Goal: Task Accomplishment & Management: Manage account settings

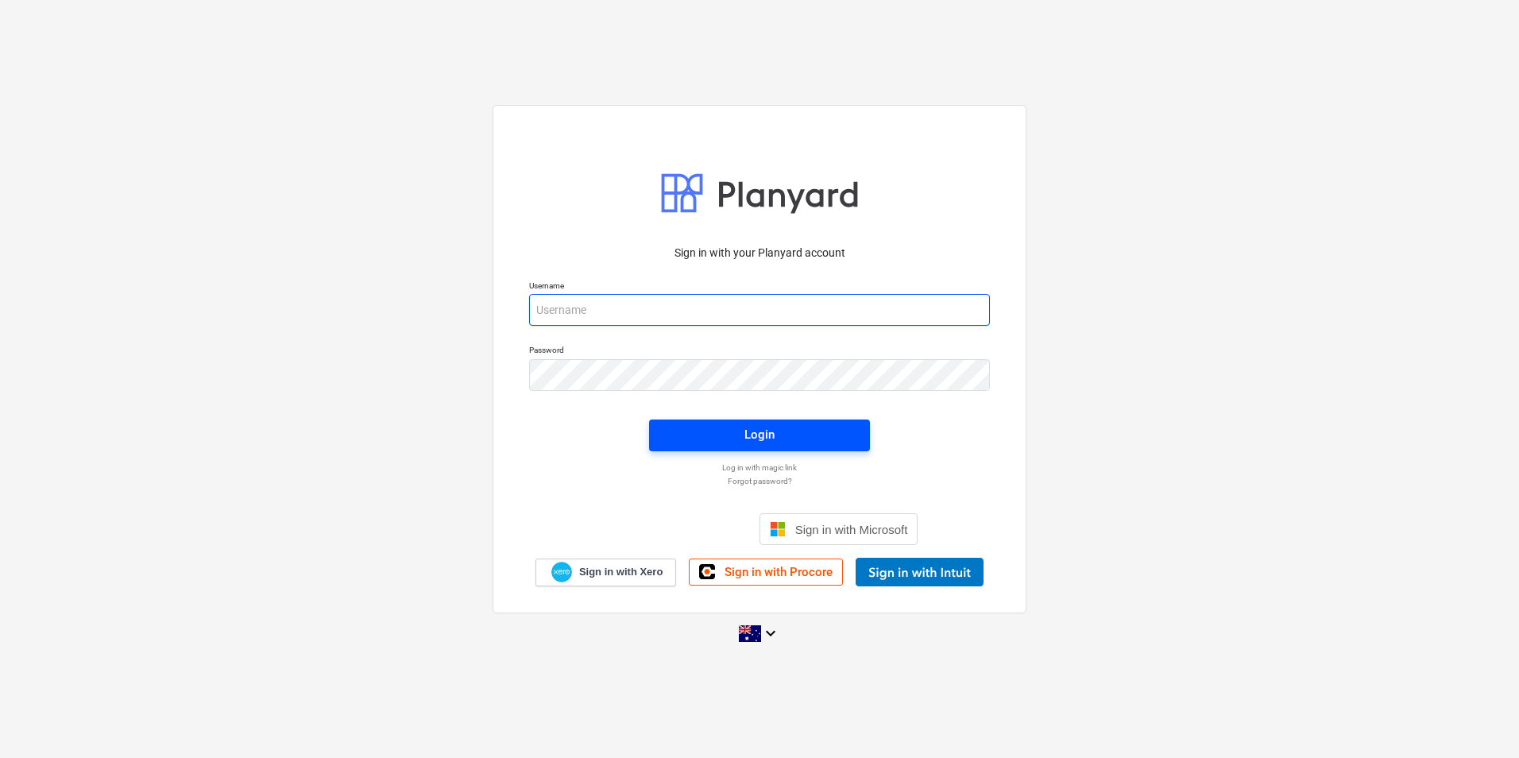
type input "[EMAIL_ADDRESS][DOMAIN_NAME]"
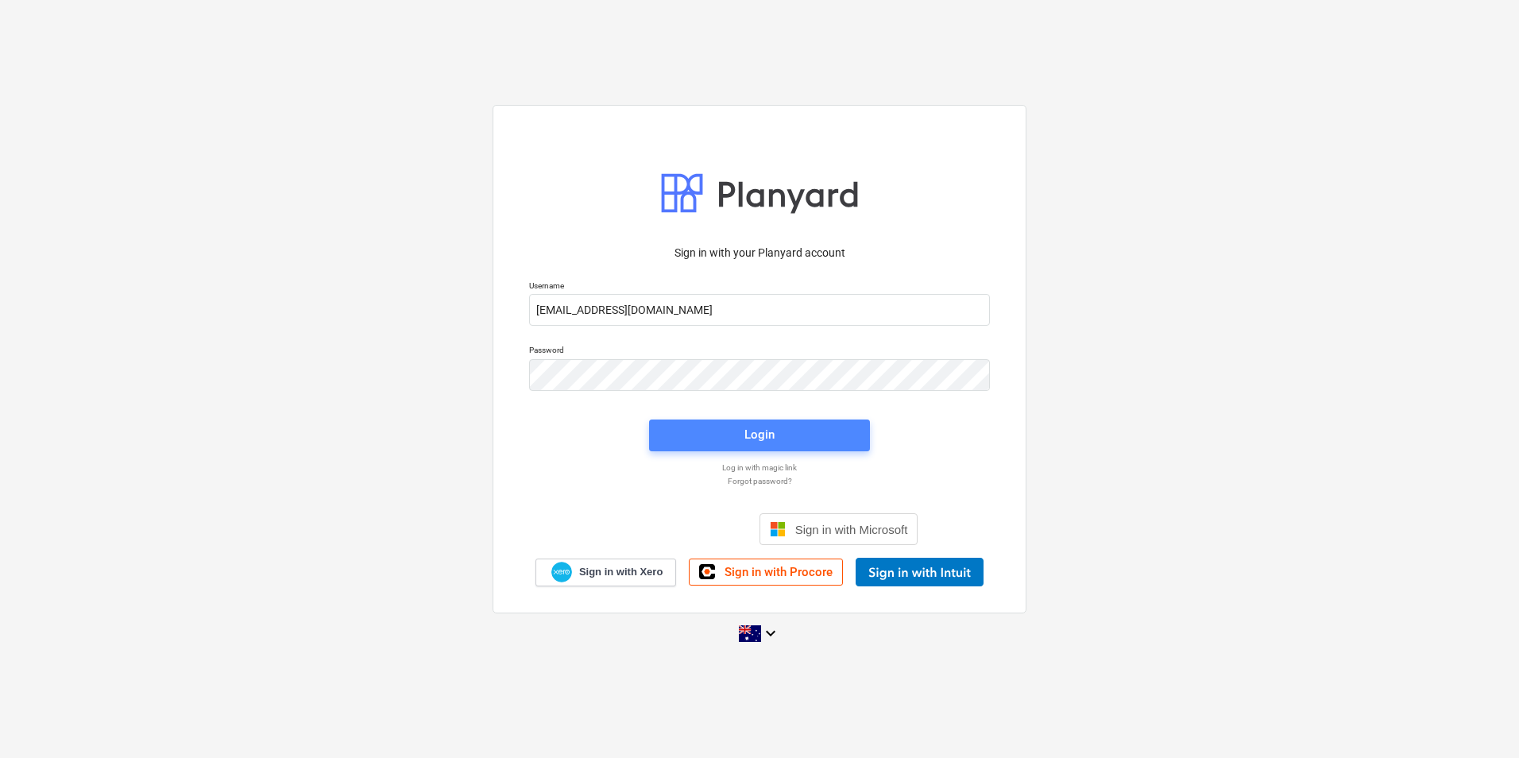
click at [743, 438] on span "Login" at bounding box center [759, 434] width 183 height 21
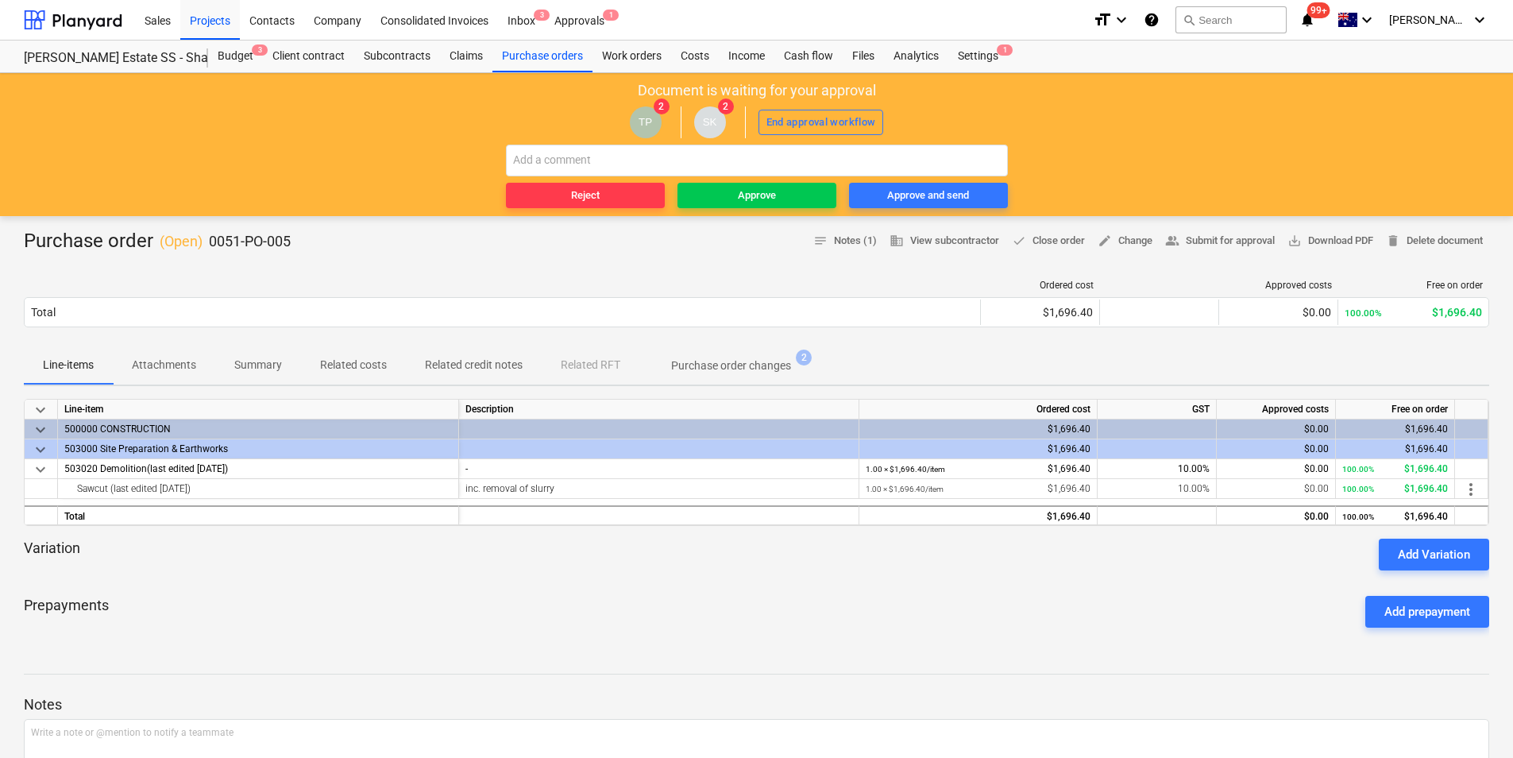
click at [155, 361] on p "Attachments" at bounding box center [164, 365] width 64 height 17
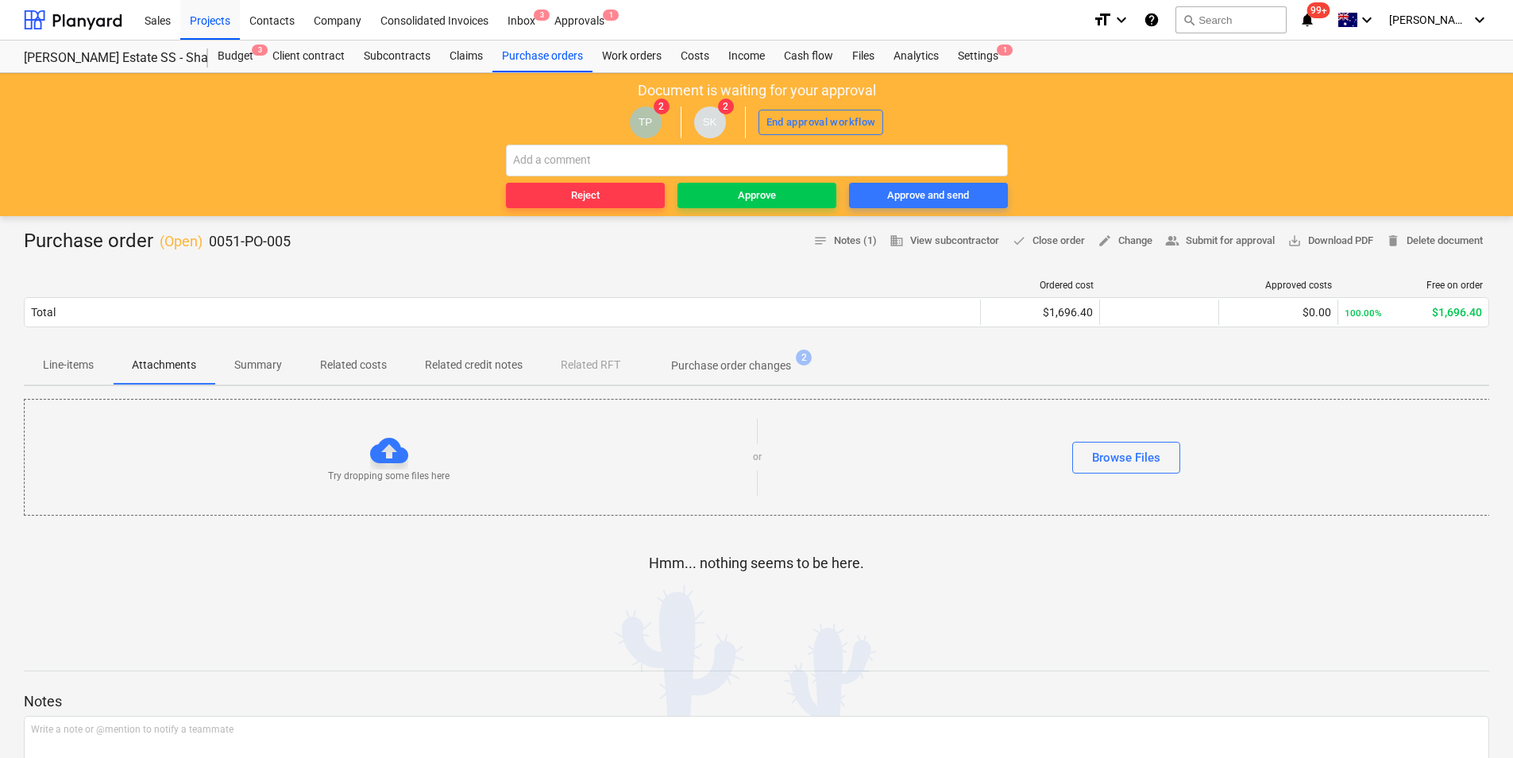
click at [738, 357] on span "Purchase order changes 2" at bounding box center [730, 365] width 183 height 29
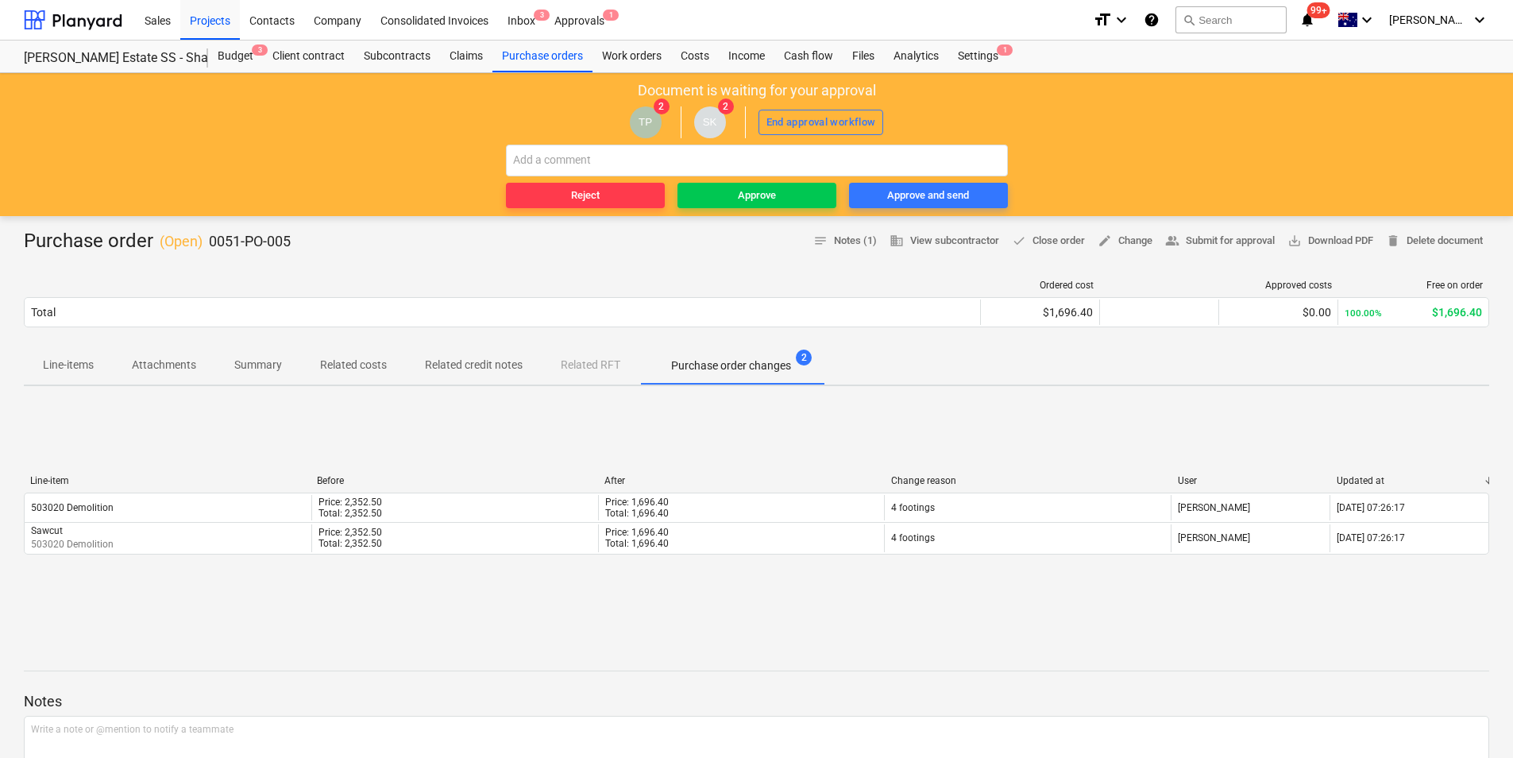
click at [43, 351] on button "Line-items" at bounding box center [68, 365] width 89 height 38
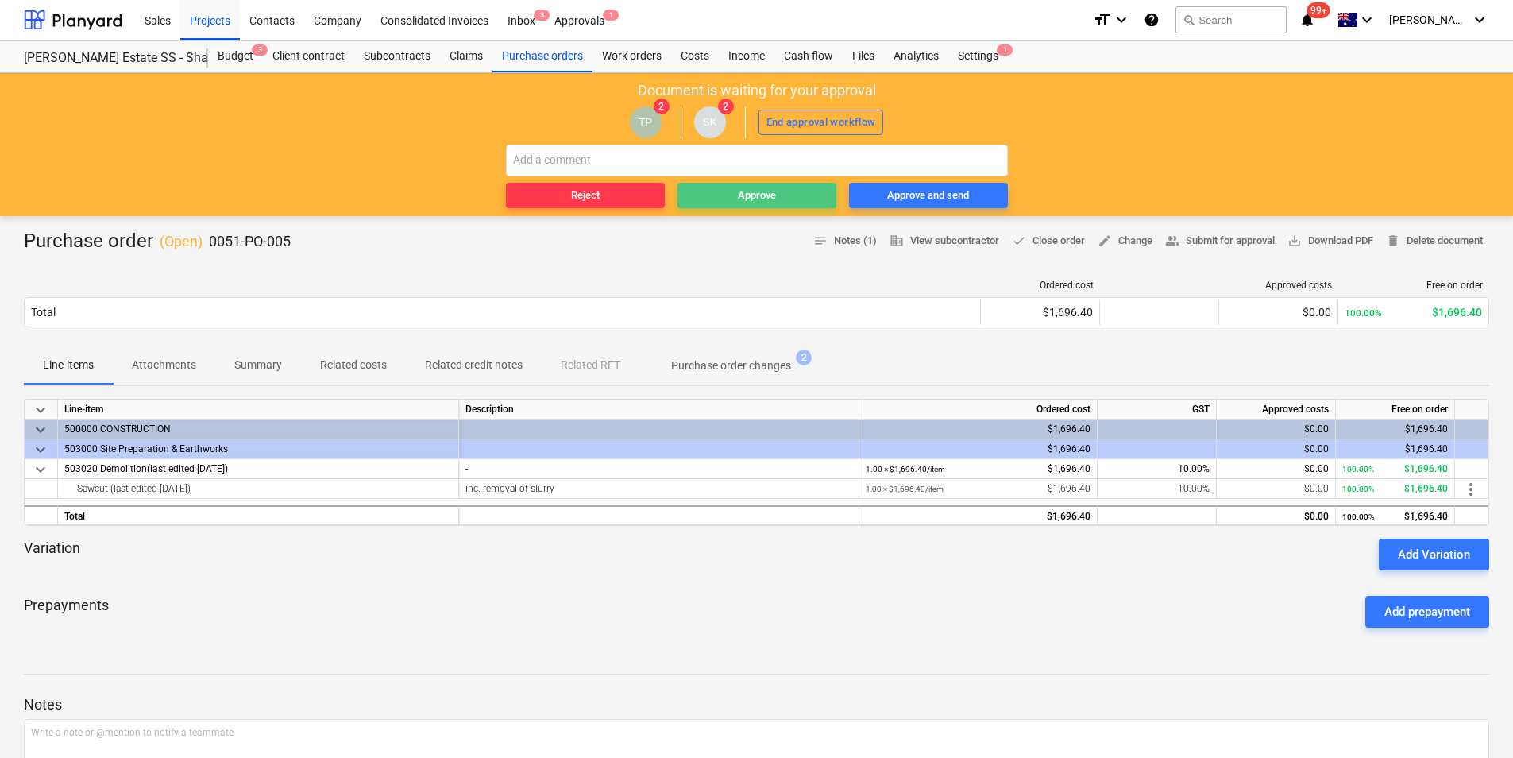
click at [740, 194] on div "Approve" at bounding box center [757, 196] width 38 height 18
